Goal: Use online tool/utility: Utilize a website feature to perform a specific function

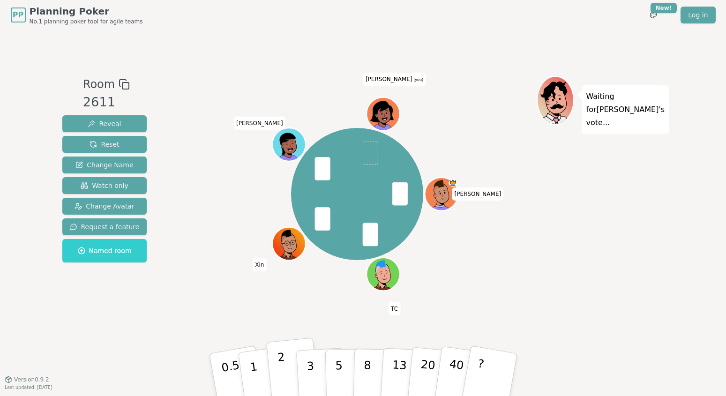
click at [287, 356] on button "2" at bounding box center [292, 375] width 53 height 75
click at [257, 365] on button "1" at bounding box center [265, 375] width 56 height 76
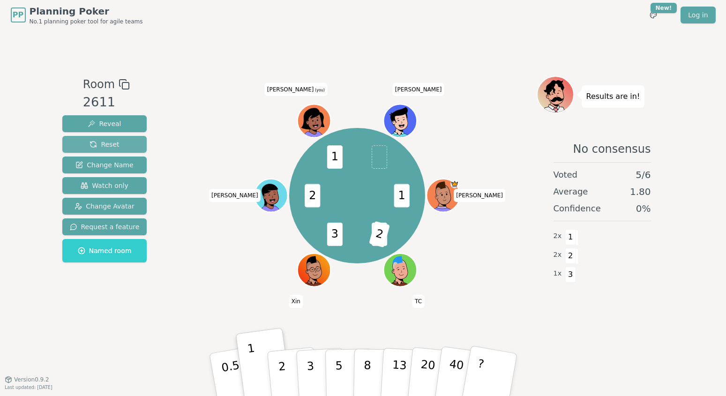
click at [99, 142] on span "Reset" at bounding box center [105, 144] width 30 height 9
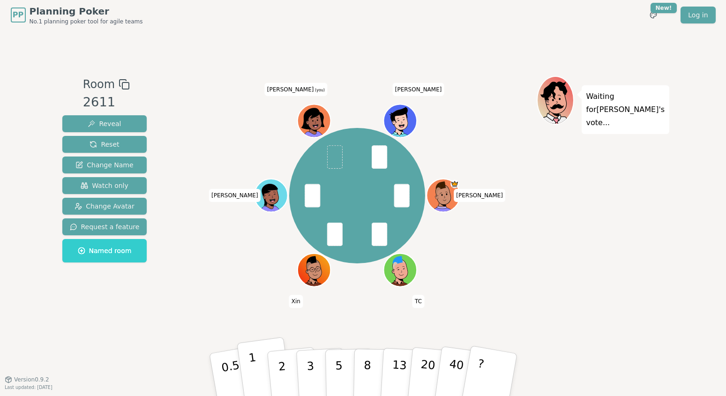
click at [260, 364] on button "1" at bounding box center [265, 375] width 56 height 76
click at [310, 366] on p "3" at bounding box center [311, 375] width 10 height 51
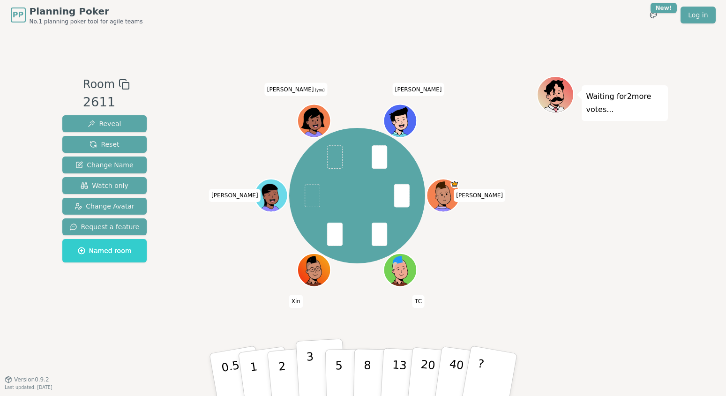
click at [314, 362] on button "3" at bounding box center [320, 375] width 51 height 73
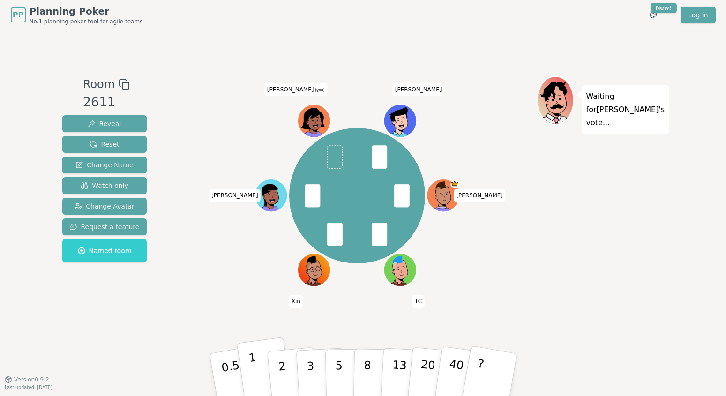
click at [250, 366] on p "1" at bounding box center [255, 376] width 14 height 51
click at [286, 370] on button "2" at bounding box center [292, 375] width 53 height 75
click at [262, 366] on button "1" at bounding box center [265, 375] width 56 height 76
click at [252, 364] on p "1" at bounding box center [255, 376] width 14 height 51
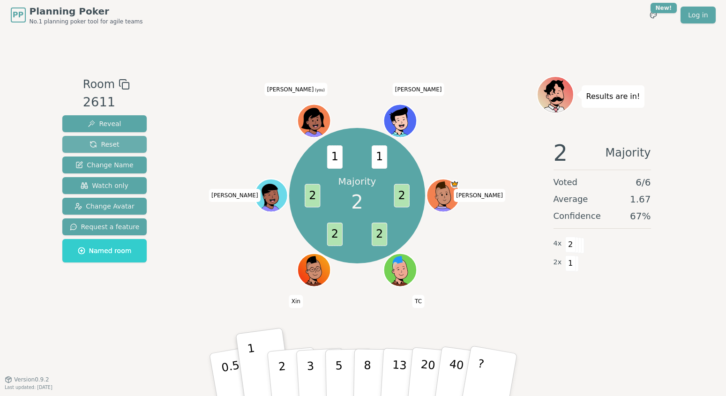
click at [121, 145] on button "Reset" at bounding box center [104, 144] width 85 height 17
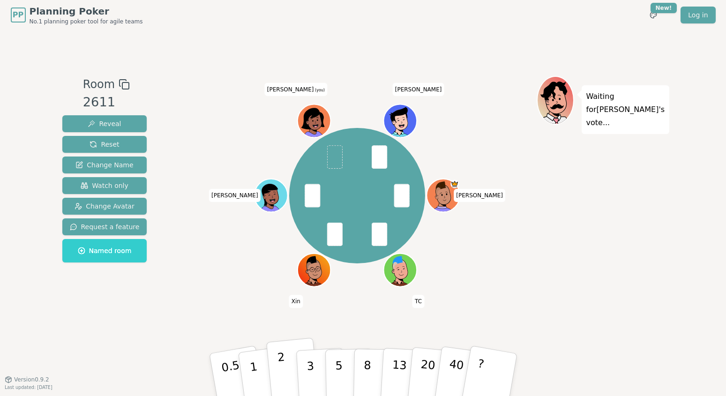
click at [291, 380] on button "2" at bounding box center [292, 375] width 53 height 75
click at [285, 355] on button "2" at bounding box center [292, 375] width 53 height 75
click at [283, 355] on button "2" at bounding box center [292, 375] width 53 height 75
click at [281, 347] on button "2" at bounding box center [292, 375] width 53 height 75
click at [114, 122] on span "Reveal" at bounding box center [104, 123] width 33 height 9
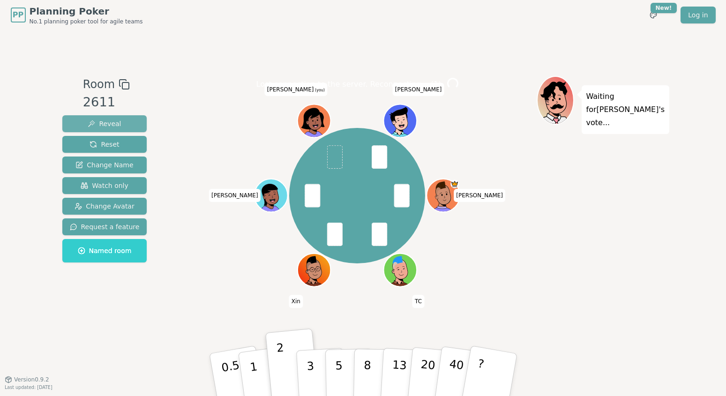
click at [113, 118] on div "Room 2611 Reveal Reset Change Name Watch only Change Avatar Request a feature N…" at bounding box center [364, 205] width 610 height 258
click at [99, 121] on span "Reveal" at bounding box center [104, 123] width 33 height 9
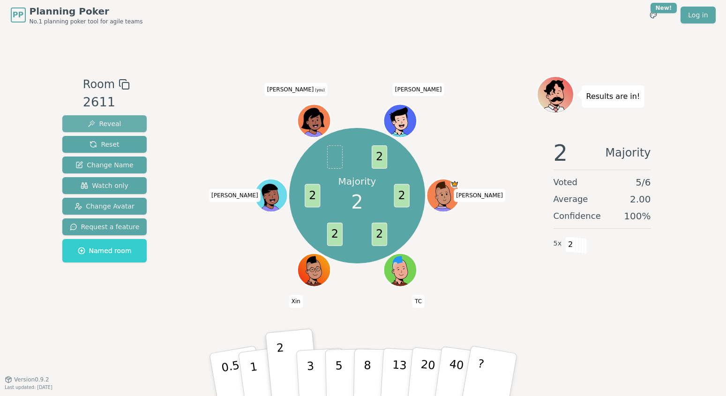
click at [121, 123] on button "Reveal" at bounding box center [104, 123] width 85 height 17
click at [106, 140] on span "Reset" at bounding box center [105, 144] width 30 height 9
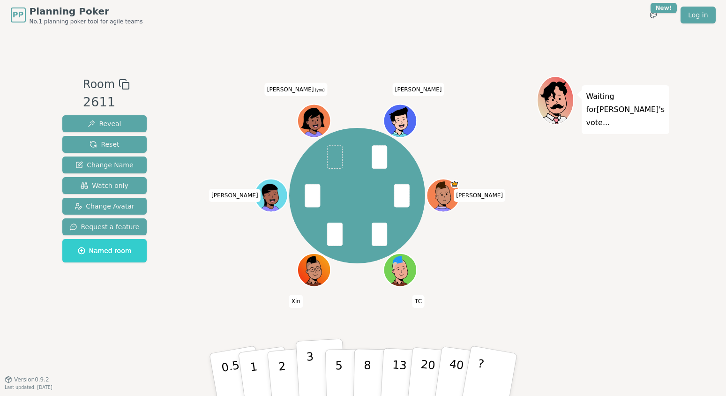
click at [310, 370] on p "3" at bounding box center [311, 375] width 10 height 51
click at [282, 367] on p "2" at bounding box center [283, 376] width 12 height 51
